Goal: Transaction & Acquisition: Purchase product/service

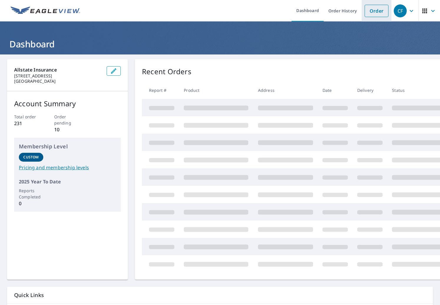
click at [371, 7] on link "Order" at bounding box center [376, 11] width 24 height 12
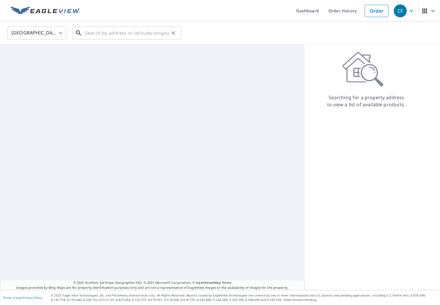
click at [106, 29] on input "text" at bounding box center [127, 33] width 84 height 16
paste input "[STREET_ADDRESS]"
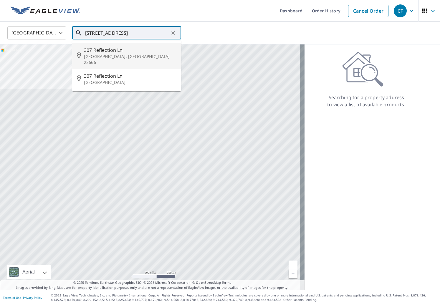
click at [113, 55] on p "[GEOGRAPHIC_DATA], [GEOGRAPHIC_DATA] 23666" at bounding box center [130, 60] width 92 height 12
type input "[STREET_ADDRESS][PERSON_NAME]"
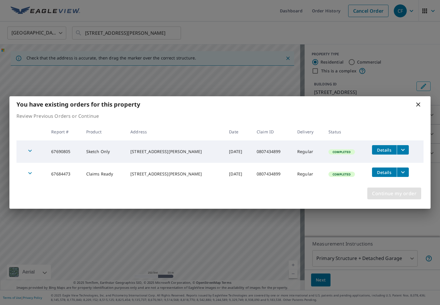
click at [400, 196] on span "Continue my order" at bounding box center [394, 193] width 44 height 8
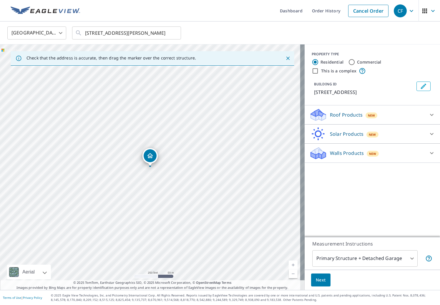
click at [343, 153] on p "Walls Products" at bounding box center [347, 152] width 34 height 7
click at [312, 167] on input "Walls, Windows & Doors" at bounding box center [313, 168] width 9 height 7
checkbox input "true"
click at [318, 280] on span "Next" at bounding box center [321, 279] width 10 height 7
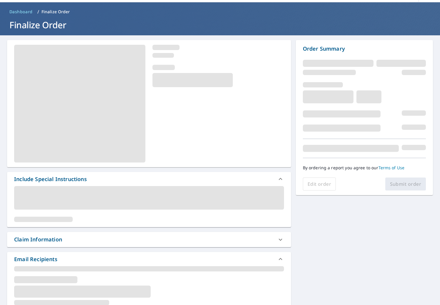
scroll to position [29, 0]
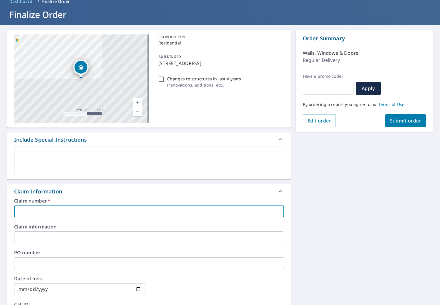
click at [75, 213] on input "text" at bounding box center [149, 211] width 270 height 12
paste input "0807434899"
type input "0807434899"
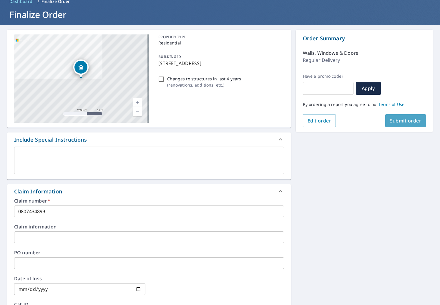
click at [401, 123] on span "Submit order" at bounding box center [405, 120] width 31 height 6
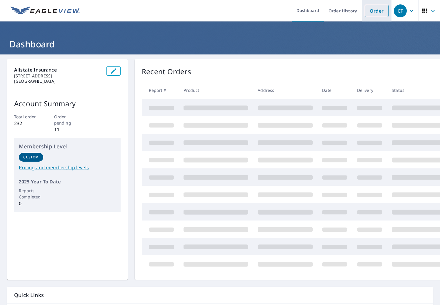
click at [370, 7] on link "Order" at bounding box center [377, 11] width 24 height 12
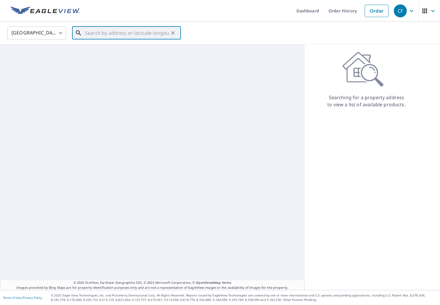
click at [119, 37] on input "text" at bounding box center [127, 33] width 84 height 16
paste input "638 WATERS DR"
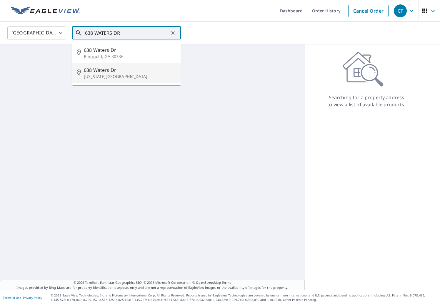
click at [122, 69] on span "638 Waters Dr" at bounding box center [130, 69] width 92 height 7
type input "638 Waters Dr Virginia Beach, VA 23462"
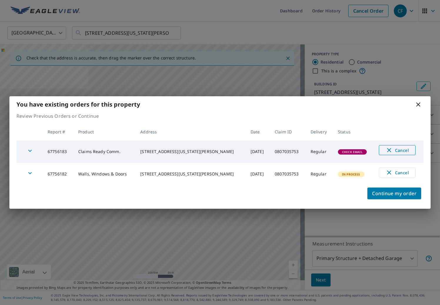
click at [390, 152] on span "Cancel" at bounding box center [397, 150] width 24 height 7
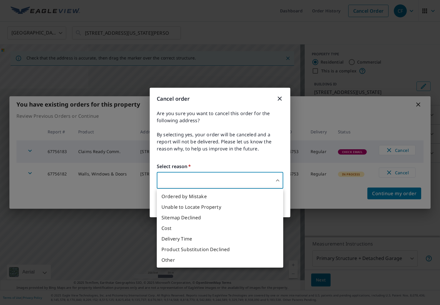
click at [242, 179] on body "CF CF Dashboard Order History Cancel Order CF United States US ​ 638 Waters Dr …" at bounding box center [220, 152] width 440 height 305
click at [281, 99] on div at bounding box center [220, 152] width 440 height 305
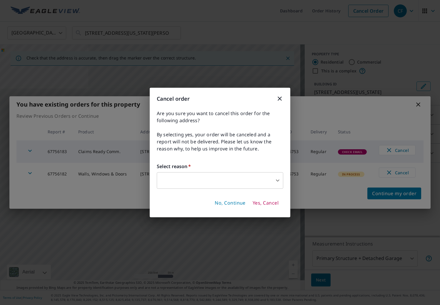
click at [392, 186] on div "Cancel order Are you sure you want to cancel this order for the following addre…" at bounding box center [220, 152] width 440 height 305
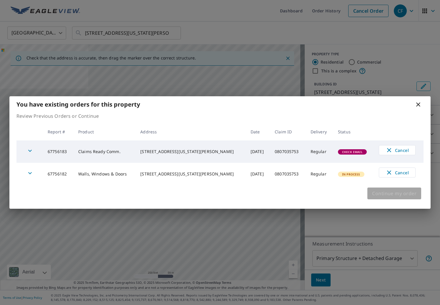
click at [382, 192] on span "Continue my order" at bounding box center [394, 193] width 44 height 8
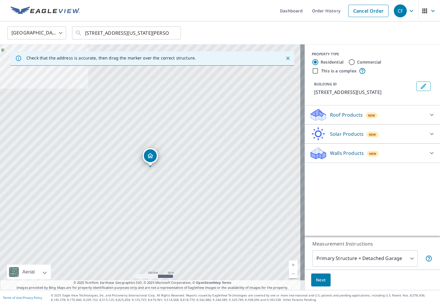
click at [359, 114] on div "Roof Products New" at bounding box center [367, 115] width 115 height 14
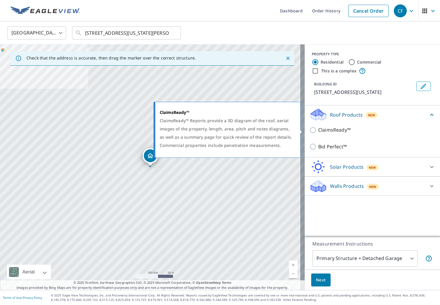
click at [313, 130] on input "ClaimsReady™" at bounding box center [314, 130] width 9 height 7
checkbox input "true"
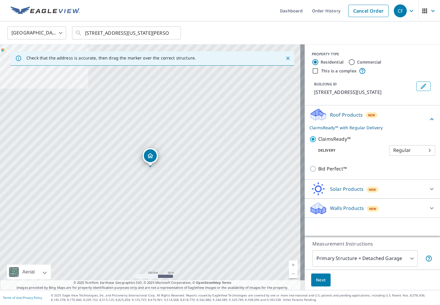
click at [344, 208] on p "Walls Products" at bounding box center [347, 207] width 34 height 7
click at [316, 278] on span "Next" at bounding box center [321, 279] width 10 height 7
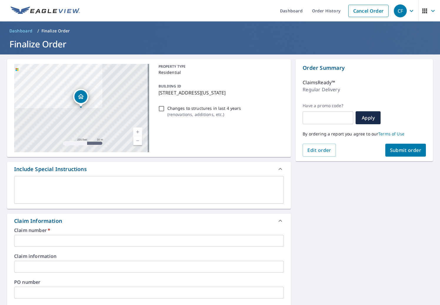
drag, startPoint x: 88, startPoint y: 237, endPoint x: 124, endPoint y: 234, distance: 36.3
click at [88, 237] on input "text" at bounding box center [149, 241] width 270 height 12
paste input "0807035753"
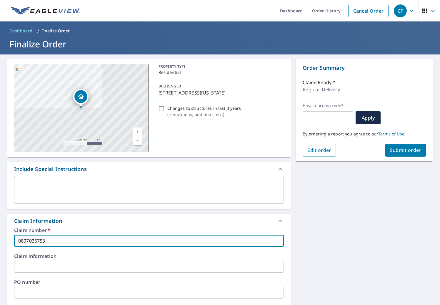
type input "0807035753"
click at [413, 149] on span "Submit order" at bounding box center [405, 150] width 31 height 6
